Goal: Task Accomplishment & Management: Use online tool/utility

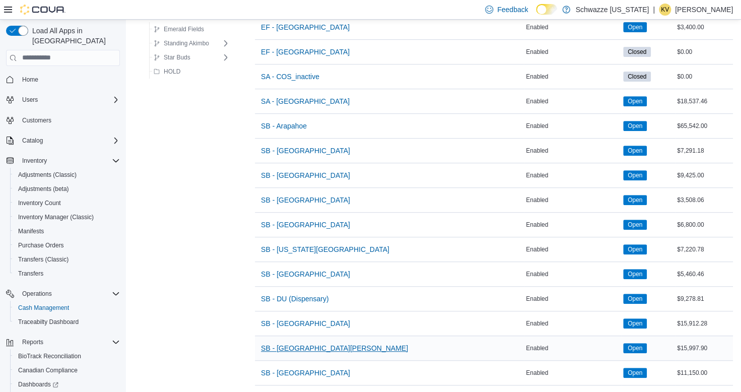
scroll to position [201, 0]
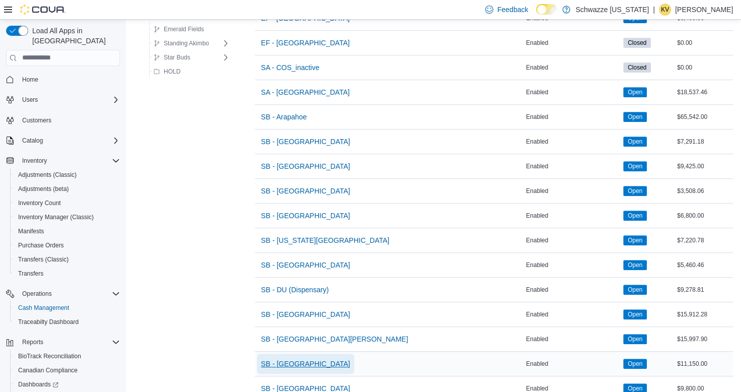
click at [301, 358] on span "SB - [GEOGRAPHIC_DATA]" at bounding box center [305, 363] width 89 height 10
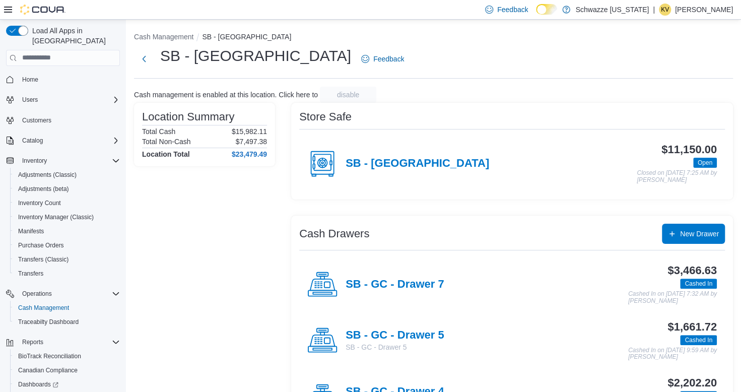
scroll to position [101, 0]
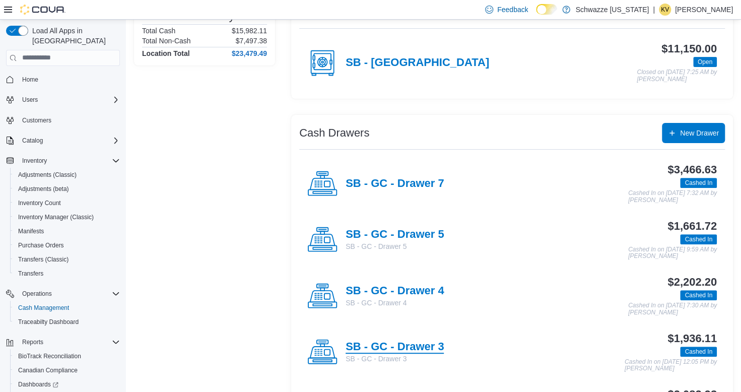
click at [412, 343] on h4 "SB - GC - Drawer 3" at bounding box center [394, 346] width 98 height 13
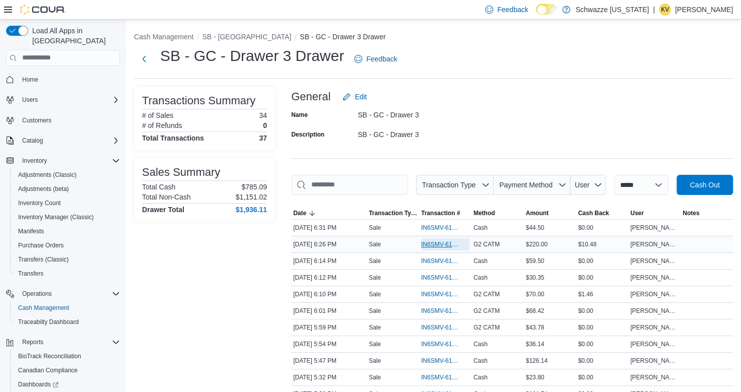
click at [438, 246] on span "IN6SMV-6185483" at bounding box center [440, 244] width 38 height 8
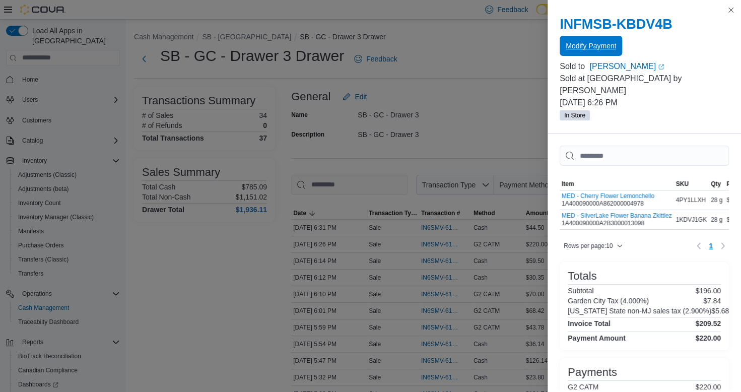
click at [601, 45] on span "Modify Payment" at bounding box center [590, 46] width 50 height 10
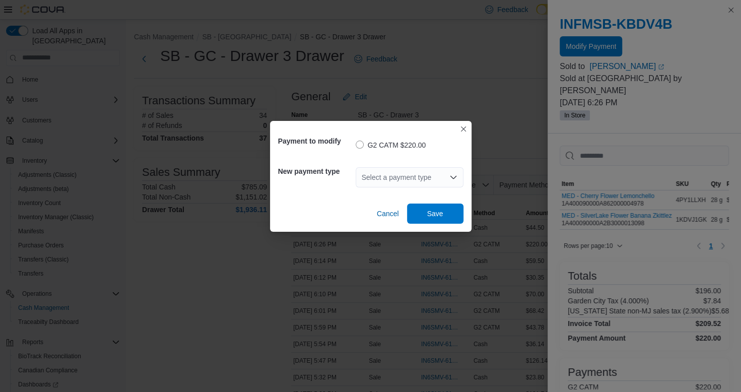
click at [436, 177] on div "Select a payment type" at bounding box center [409, 177] width 108 height 20
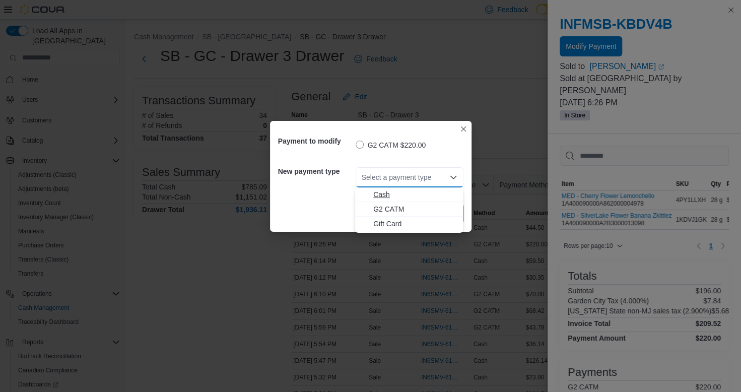
click at [406, 197] on span "Cash" at bounding box center [415, 194] width 84 height 10
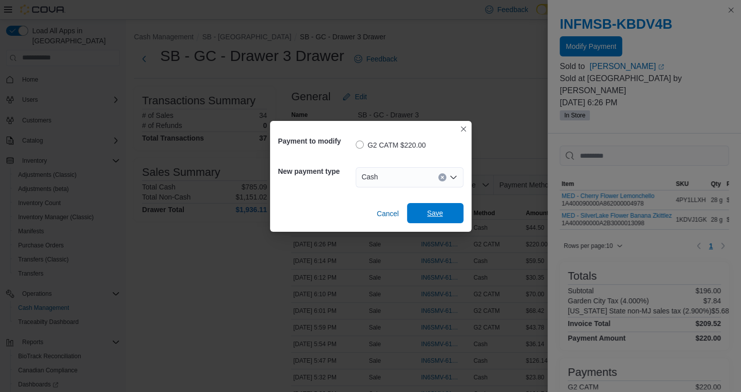
click at [438, 214] on span "Save" at bounding box center [435, 213] width 16 height 10
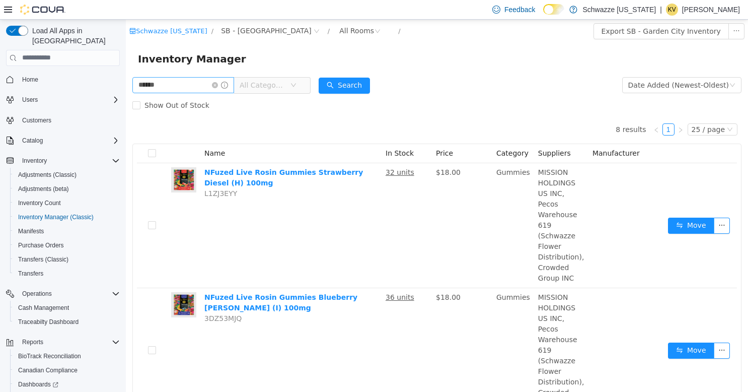
drag, startPoint x: 227, startPoint y: 85, endPoint x: 205, endPoint y: 85, distance: 21.1
click at [218, 85] on icon "icon: close-circle" at bounding box center [215, 85] width 6 height 6
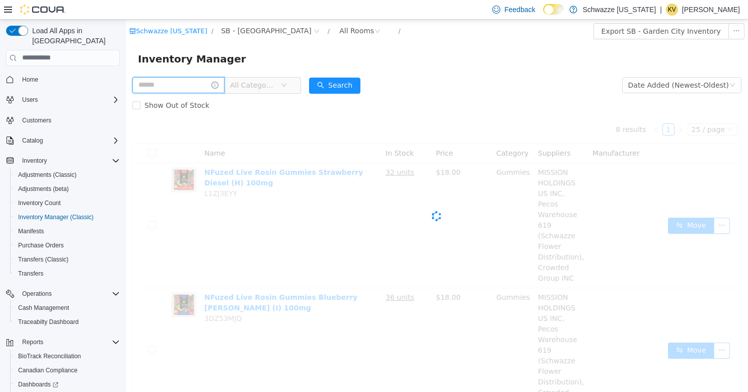
click at [205, 85] on input "text" at bounding box center [178, 85] width 92 height 16
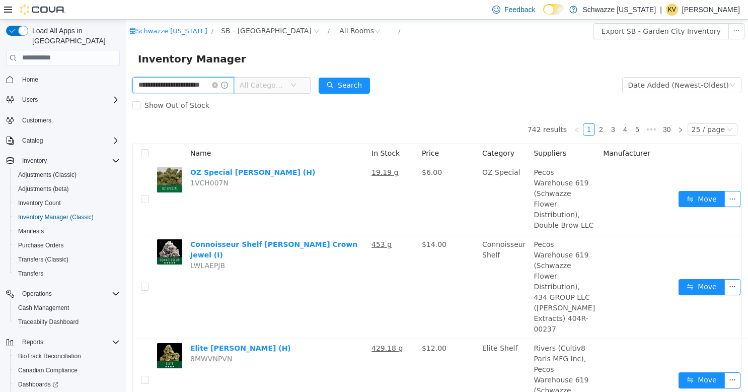
type input "**********"
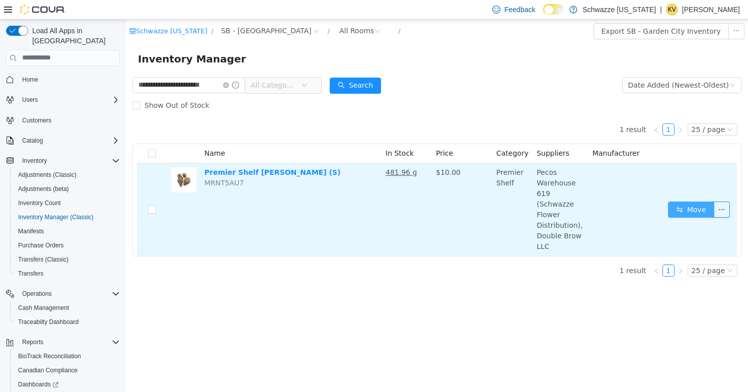
click at [687, 201] on button "Move" at bounding box center [691, 209] width 46 height 16
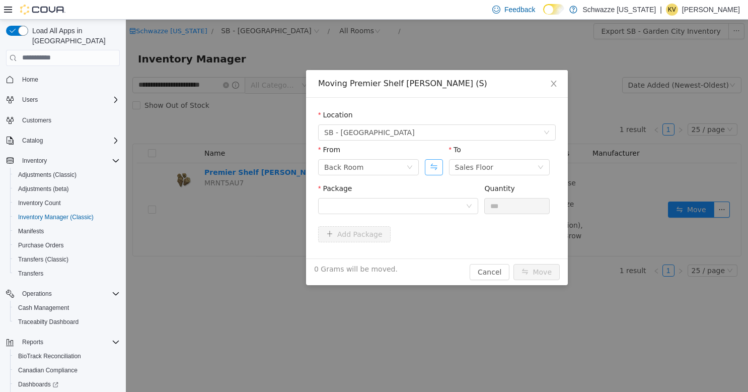
click at [434, 167] on button "Swap" at bounding box center [434, 167] width 18 height 16
click at [431, 213] on div "Package" at bounding box center [398, 200] width 160 height 35
click at [430, 209] on div at bounding box center [394, 205] width 141 height 15
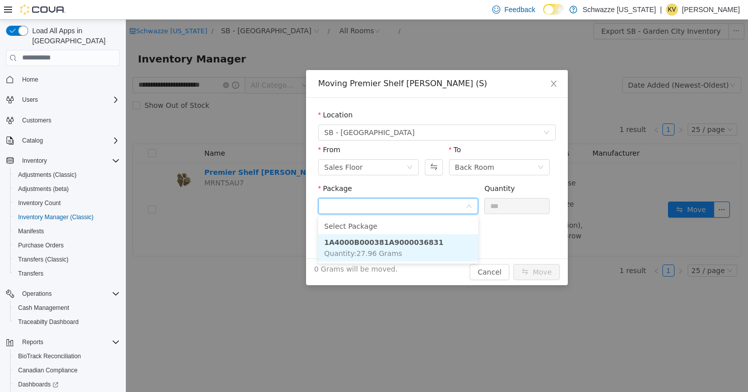
click at [417, 245] on strong "1A4000B000381A9000036831" at bounding box center [383, 242] width 119 height 8
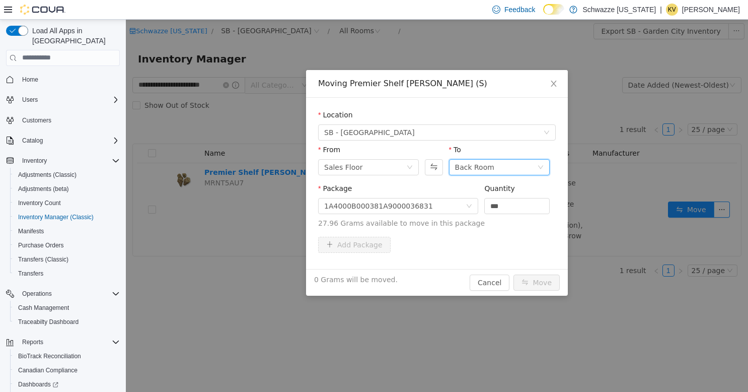
click at [516, 164] on div "Back Room" at bounding box center [496, 166] width 82 height 15
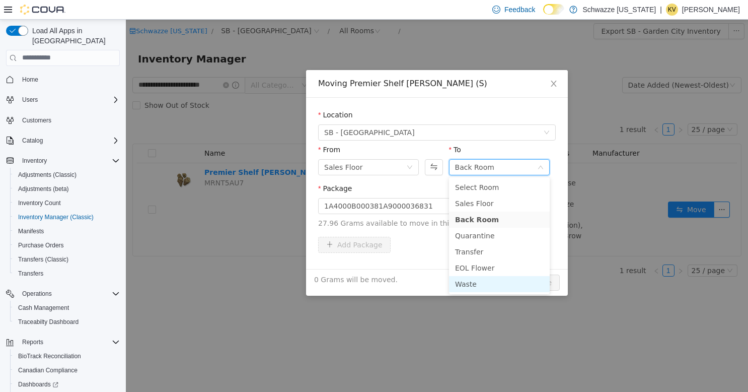
click at [492, 282] on li "Waste" at bounding box center [499, 283] width 101 height 16
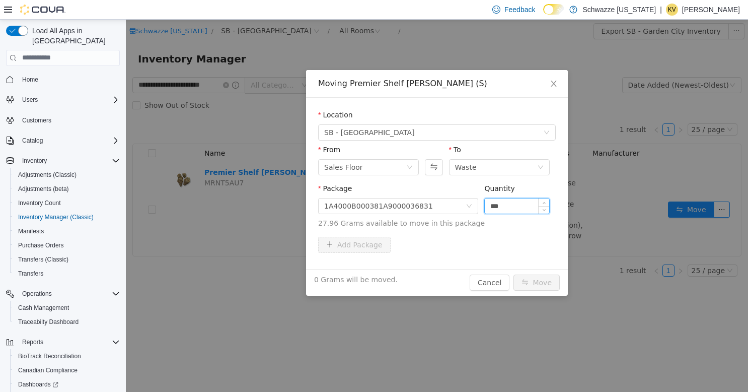
click at [514, 204] on input "***" at bounding box center [517, 205] width 64 height 15
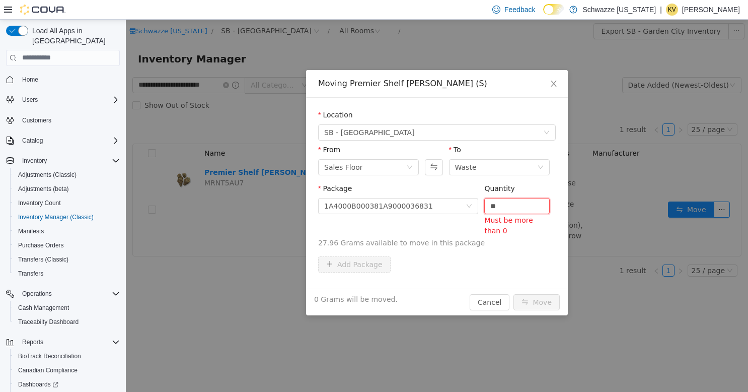
type input "*"
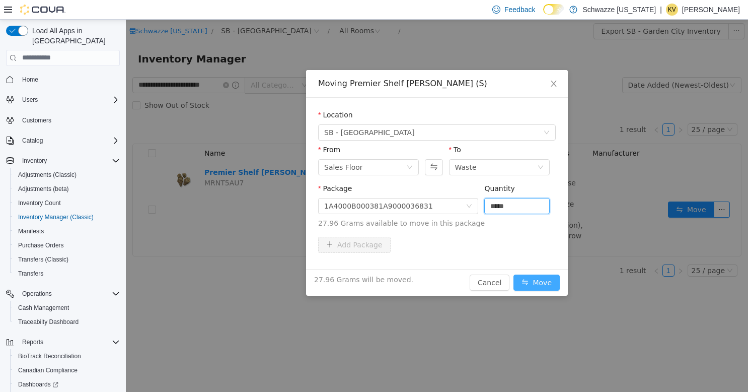
type input "*****"
click at [540, 278] on button "Move" at bounding box center [537, 282] width 46 height 16
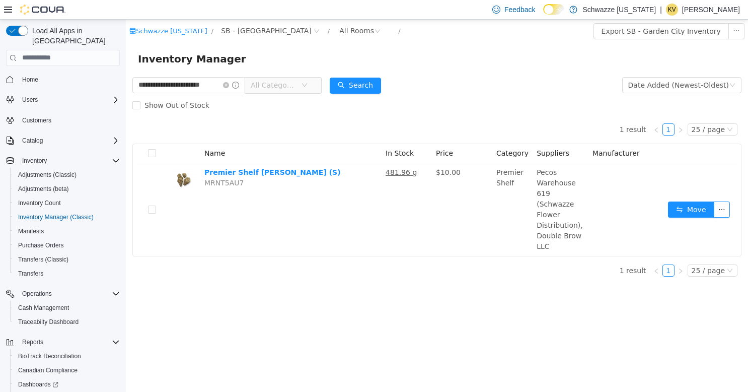
click at [494, 42] on div "Schwazze Colorado / SB - Garden City / All Rooms / Export SB - Garden City Inve…" at bounding box center [437, 30] width 622 height 23
drag, startPoint x: 228, startPoint y: 84, endPoint x: 212, endPoint y: 87, distance: 15.3
click at [227, 84] on icon "icon: close-circle" at bounding box center [226, 85] width 6 height 6
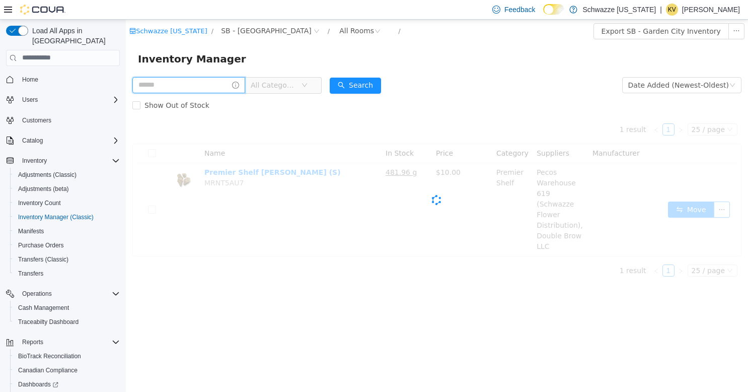
click at [199, 87] on input "text" at bounding box center [188, 85] width 113 height 16
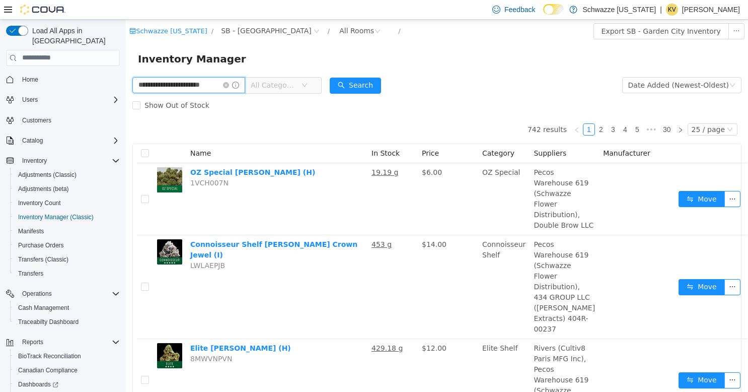
type input "**********"
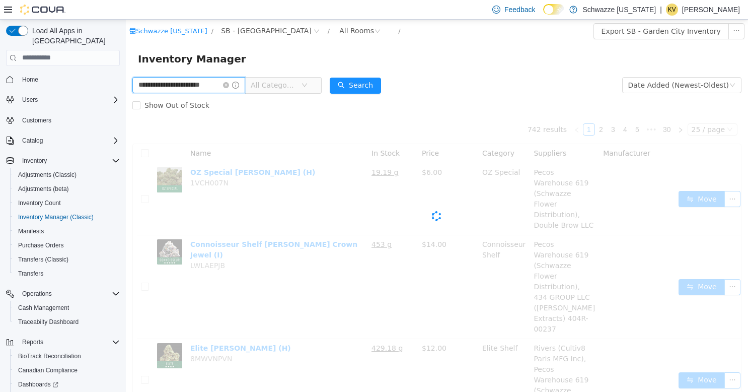
scroll to position [0, 11]
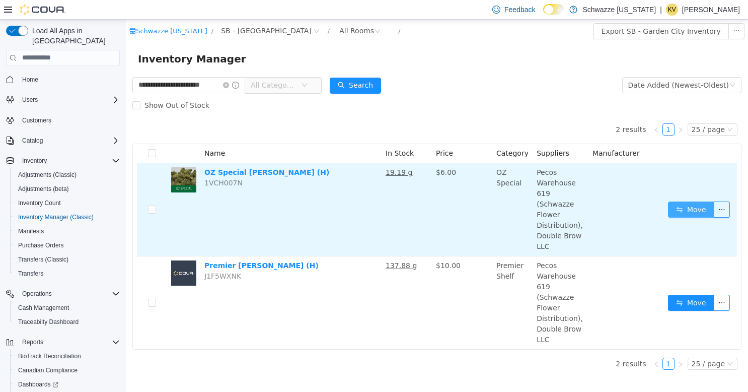
click at [684, 203] on button "Move" at bounding box center [691, 209] width 46 height 16
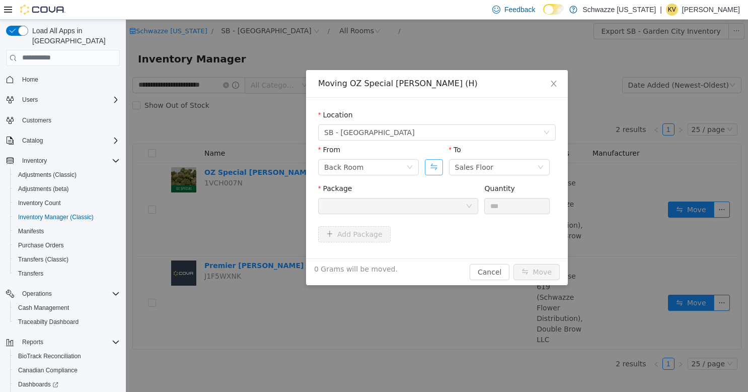
click at [433, 165] on button "Swap" at bounding box center [434, 167] width 18 height 16
click at [432, 211] on div at bounding box center [394, 205] width 141 height 15
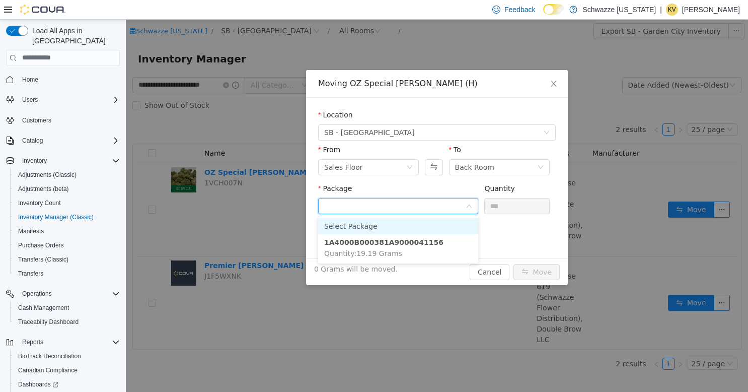
click at [430, 224] on li "Select Package" at bounding box center [398, 225] width 160 height 16
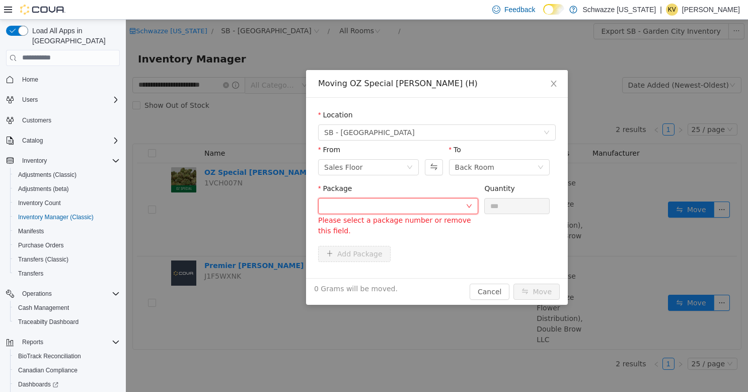
click at [440, 203] on div at bounding box center [394, 205] width 141 height 15
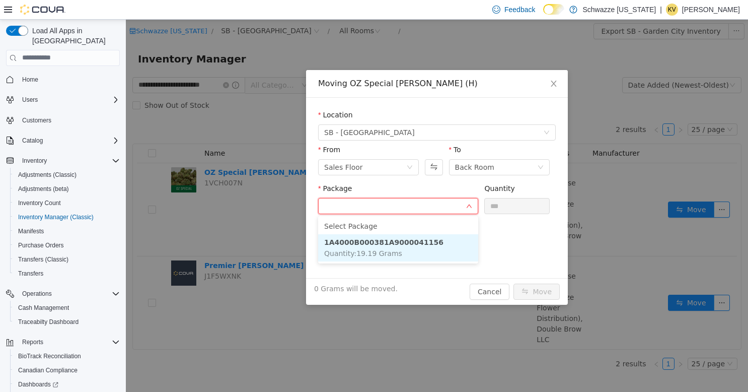
drag, startPoint x: 428, startPoint y: 240, endPoint x: 497, endPoint y: 196, distance: 82.4
click at [433, 238] on li "1A4000B000381A9000041156 Quantity : 19.19 Grams" at bounding box center [398, 247] width 160 height 27
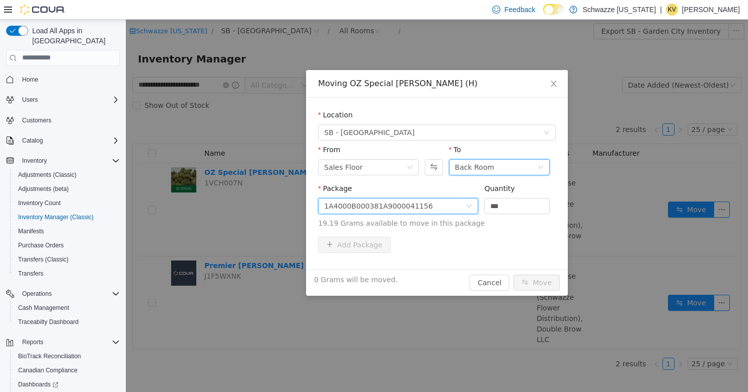
click at [503, 162] on div "Back Room" at bounding box center [496, 166] width 82 height 15
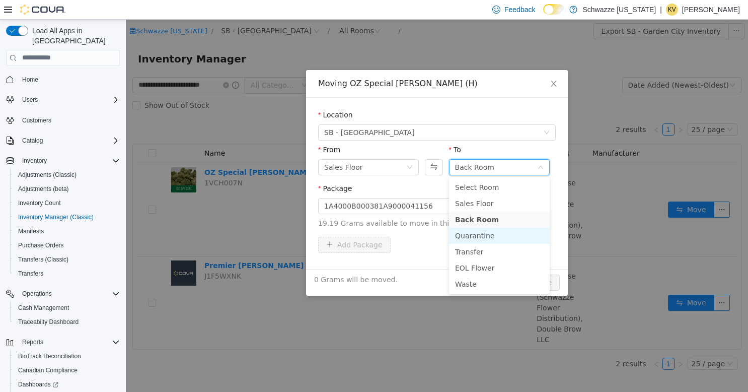
click at [494, 240] on li "Quarantine" at bounding box center [499, 235] width 101 height 16
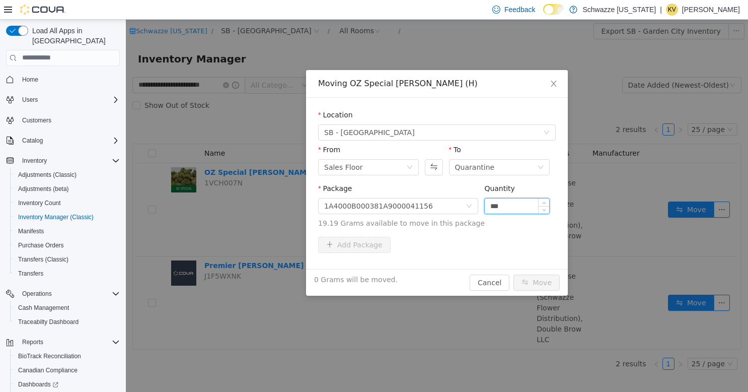
click at [524, 199] on input "***" at bounding box center [517, 205] width 64 height 15
type input "*"
type input "*****"
click at [509, 157] on div "To" at bounding box center [499, 151] width 101 height 15
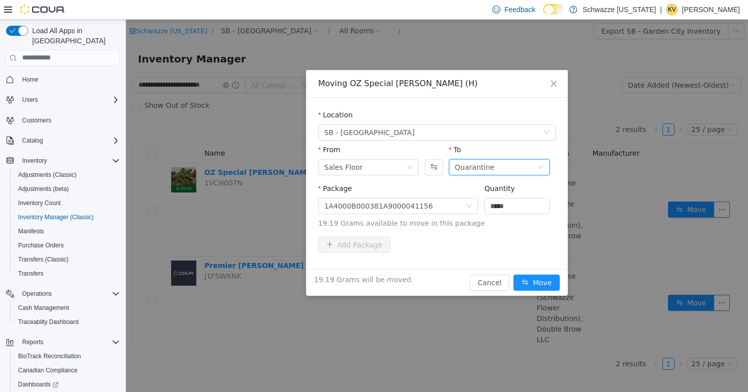
click at [511, 168] on div "Quarantine" at bounding box center [496, 166] width 82 height 15
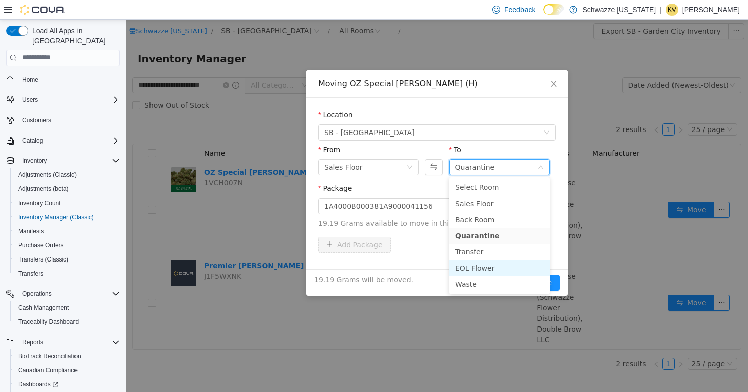
click at [496, 264] on li "EOL Flower" at bounding box center [499, 267] width 101 height 16
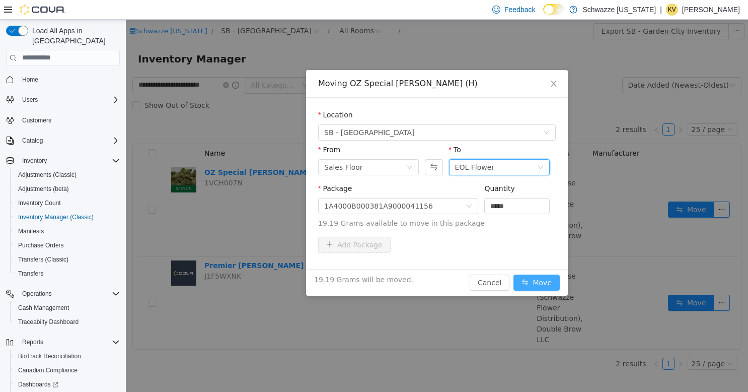
click at [550, 282] on button "Move" at bounding box center [537, 282] width 46 height 16
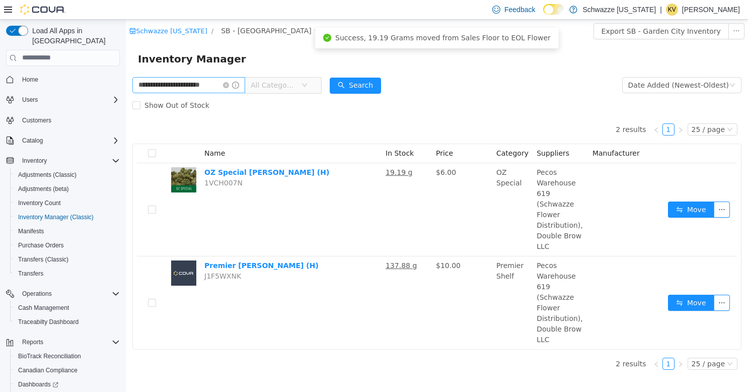
click at [225, 88] on span at bounding box center [231, 84] width 16 height 7
drag, startPoint x: 227, startPoint y: 85, endPoint x: 187, endPoint y: 88, distance: 40.4
click at [226, 86] on icon "icon: close-circle" at bounding box center [226, 85] width 6 height 6
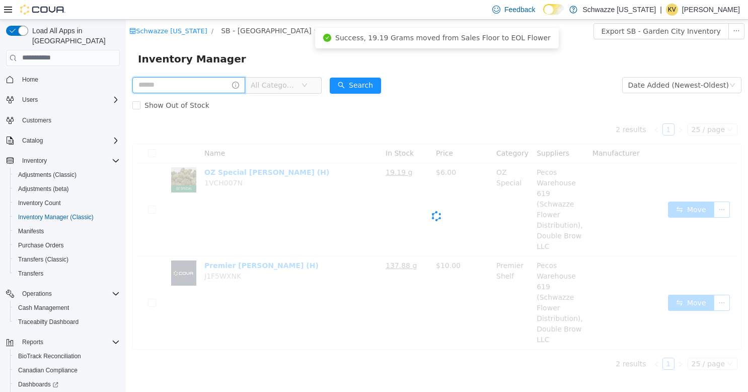
click at [186, 88] on input "text" at bounding box center [188, 85] width 113 height 16
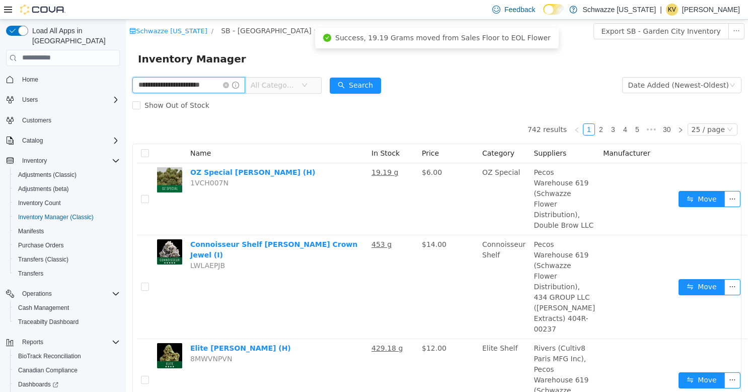
type input "**********"
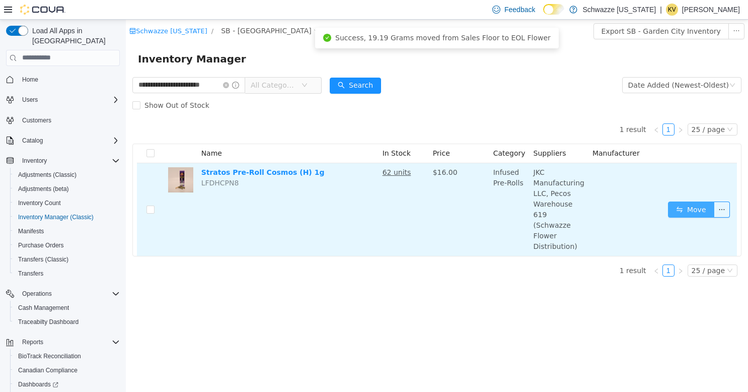
click at [701, 201] on button "Move" at bounding box center [691, 209] width 46 height 16
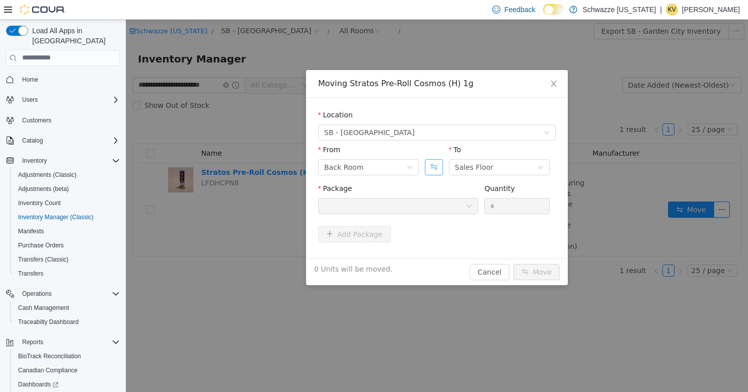
click at [428, 166] on button "Swap" at bounding box center [434, 167] width 18 height 16
click at [378, 167] on div "Sales Floor" at bounding box center [365, 166] width 82 height 15
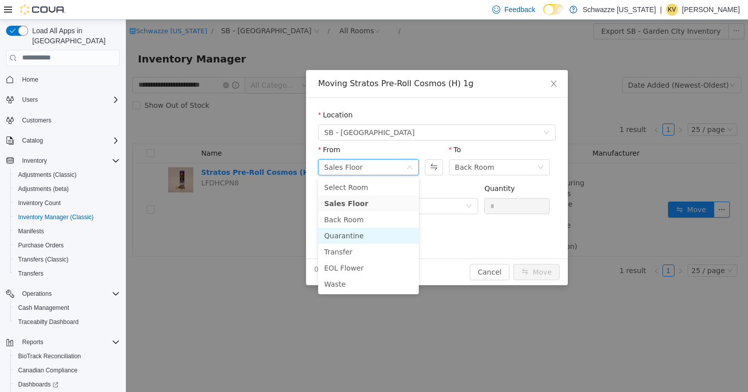
click at [354, 235] on li "Quarantine" at bounding box center [368, 235] width 101 height 16
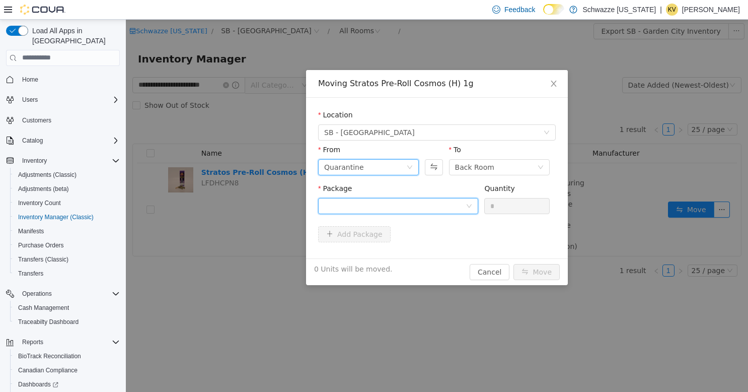
click at [441, 200] on div at bounding box center [394, 205] width 141 height 15
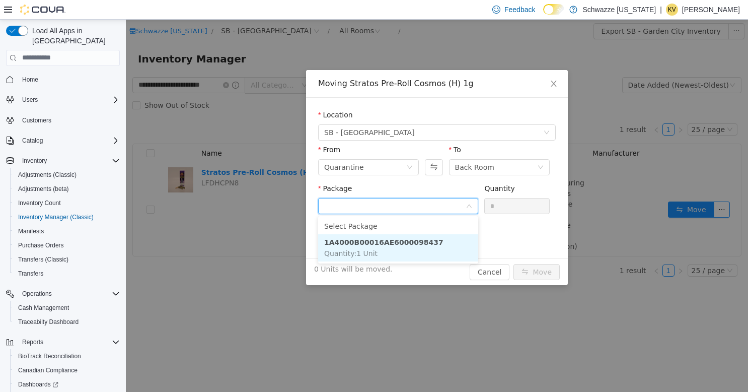
click at [451, 245] on li "1A4000B00016AE6000098437 Quantity : 1 Unit" at bounding box center [398, 247] width 160 height 27
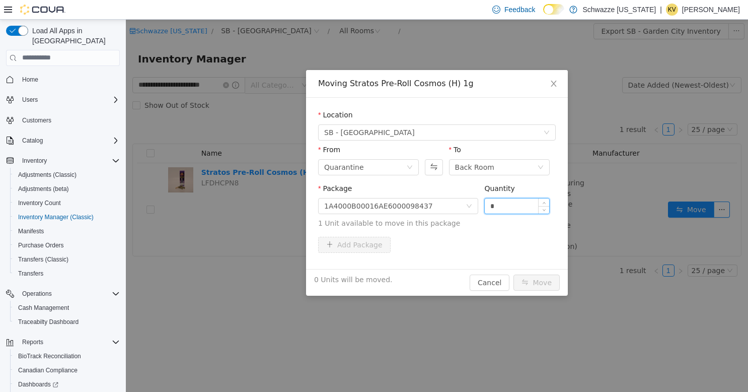
click at [516, 204] on input "*" at bounding box center [517, 205] width 64 height 15
click at [525, 162] on div "Back Room" at bounding box center [496, 166] width 82 height 15
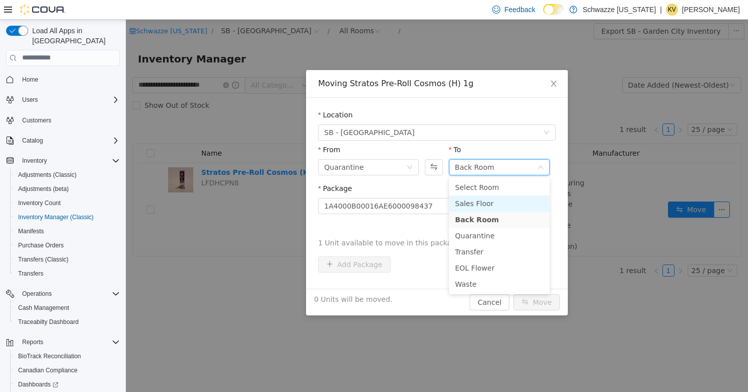
click at [503, 204] on li "Sales Floor" at bounding box center [499, 203] width 101 height 16
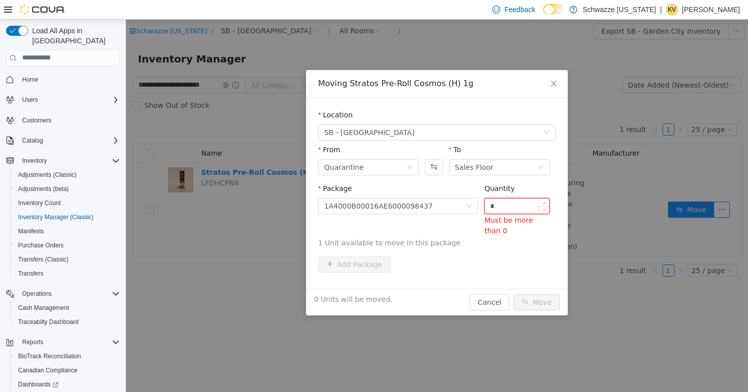
click at [526, 203] on input "*" at bounding box center [517, 205] width 64 height 15
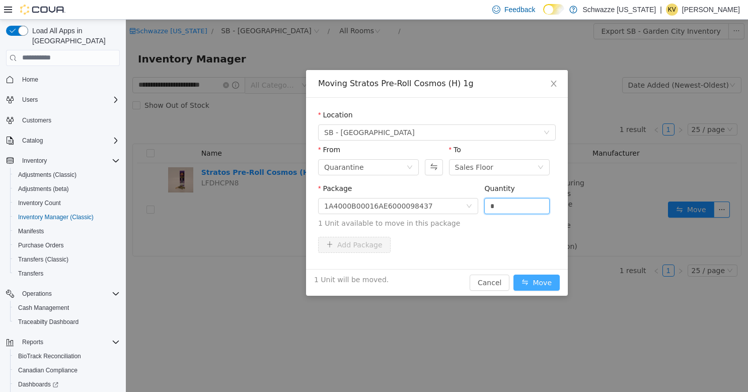
type input "*"
click at [553, 284] on button "Move" at bounding box center [537, 282] width 46 height 16
